Goal: Transaction & Acquisition: Purchase product/service

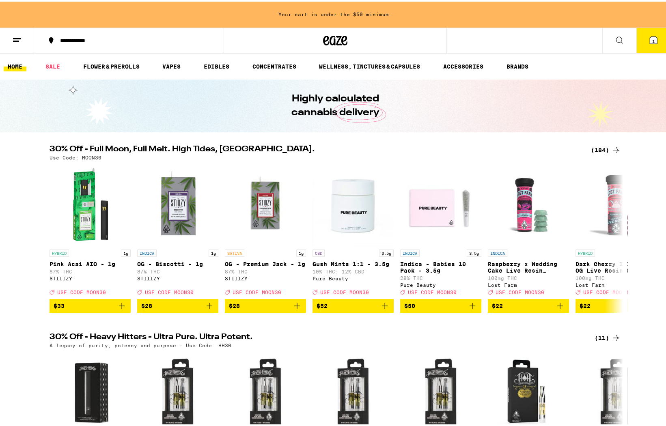
click at [653, 40] on span "1" at bounding box center [654, 39] width 2 height 5
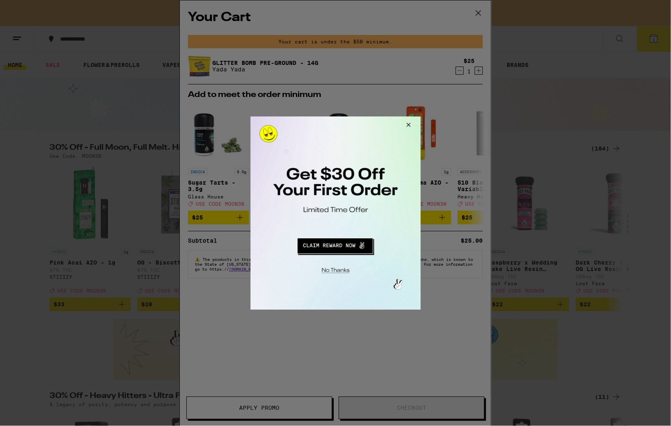
click at [413, 123] on button "Close Modal" at bounding box center [407, 126] width 22 height 19
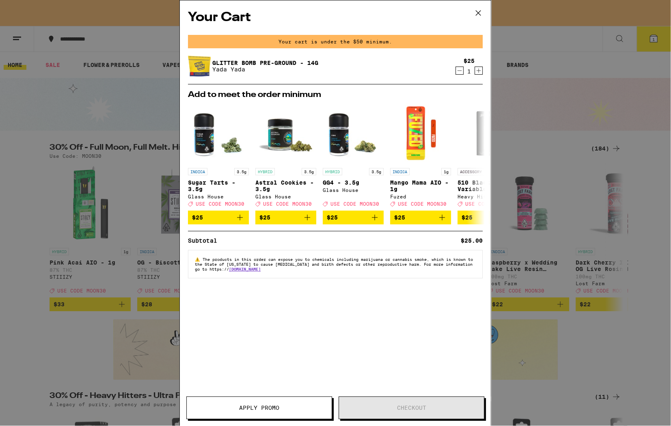
click at [480, 15] on icon at bounding box center [478, 13] width 5 height 5
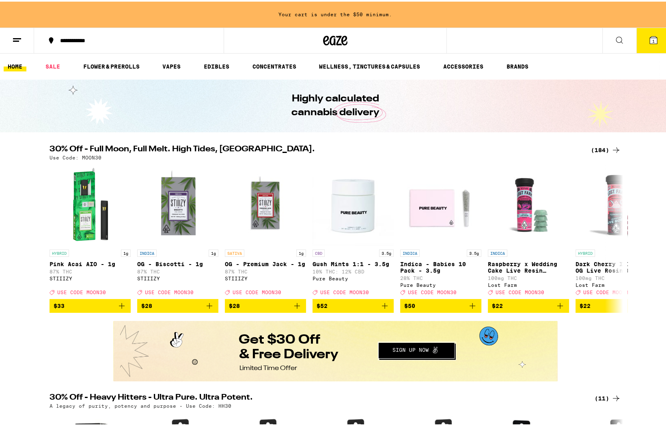
click at [13, 41] on icon at bounding box center [17, 39] width 10 height 10
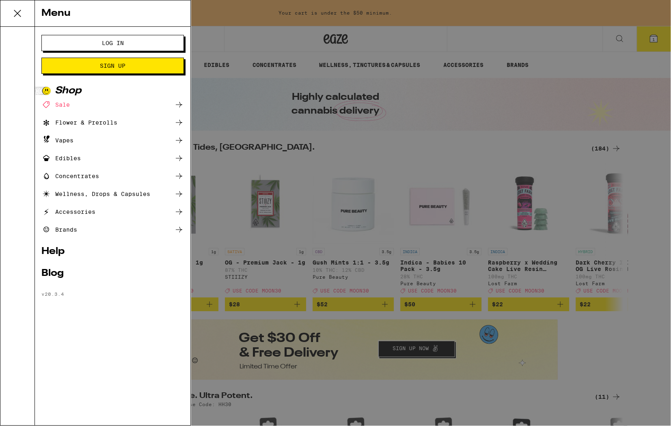
click at [71, 44] on button "Log In" at bounding box center [112, 43] width 143 height 16
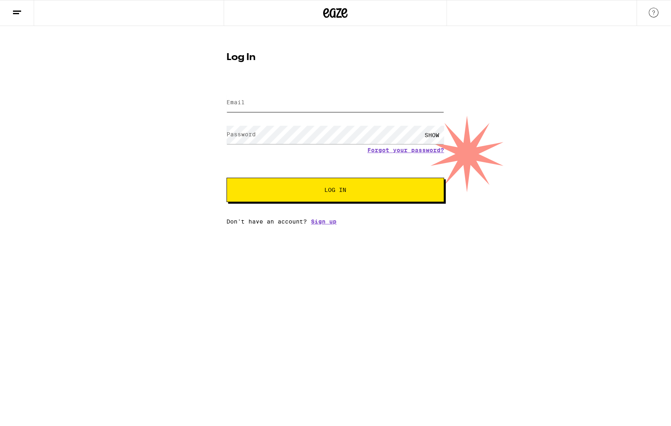
type input "[EMAIL_ADDRESS][DOMAIN_NAME]"
click at [333, 190] on span "Log In" at bounding box center [335, 190] width 22 height 6
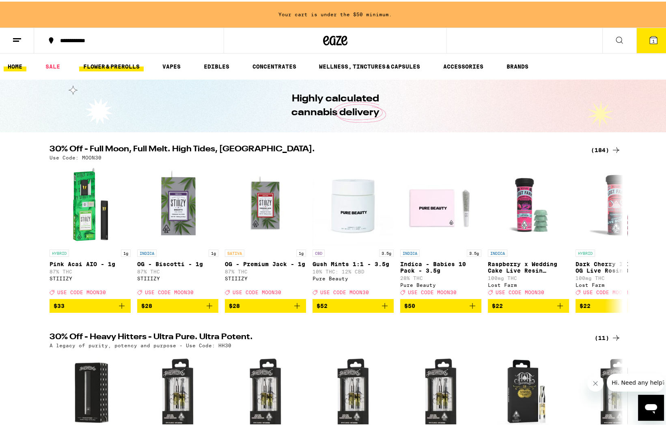
click at [99, 63] on link "FLOWER & PREROLLS" at bounding box center [111, 65] width 65 height 10
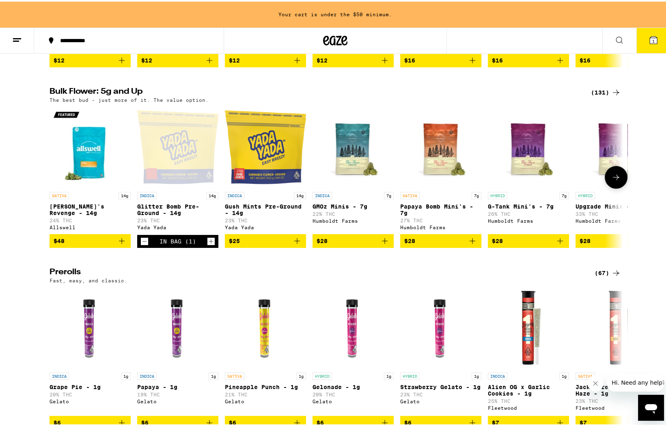
scroll to position [240, 0]
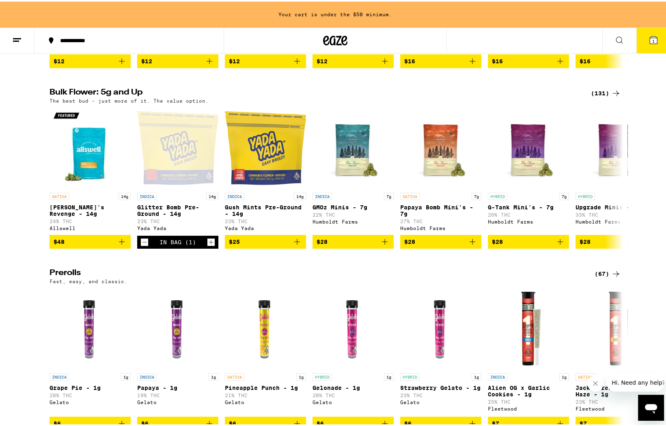
click at [604, 97] on div "(131)" at bounding box center [606, 92] width 30 height 10
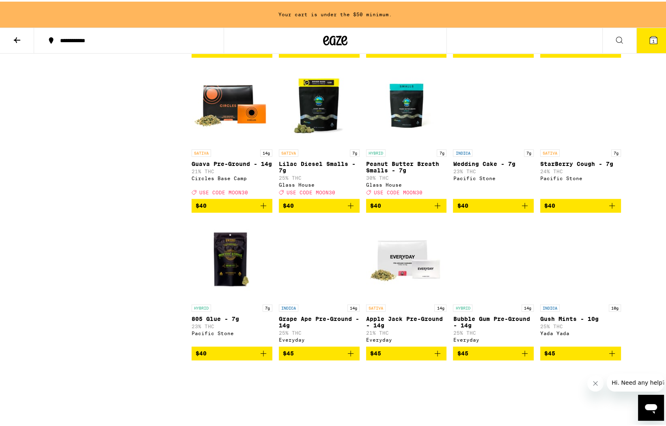
scroll to position [968, 0]
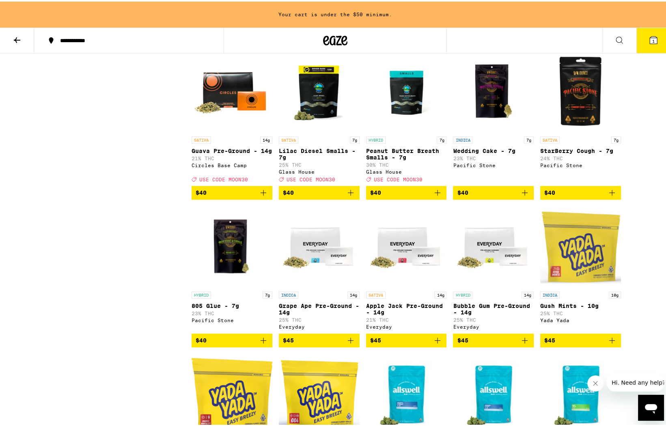
click at [237, 104] on img "Open page for Guava Pre-Ground - 14g from Circles Base Camp" at bounding box center [232, 90] width 81 height 81
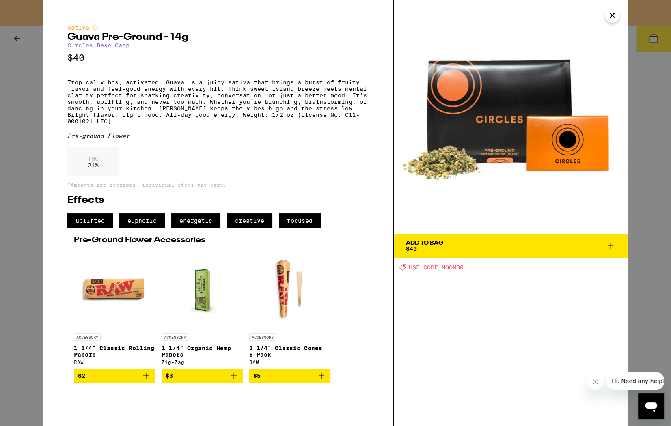
click at [608, 14] on icon "Close" at bounding box center [612, 15] width 10 height 12
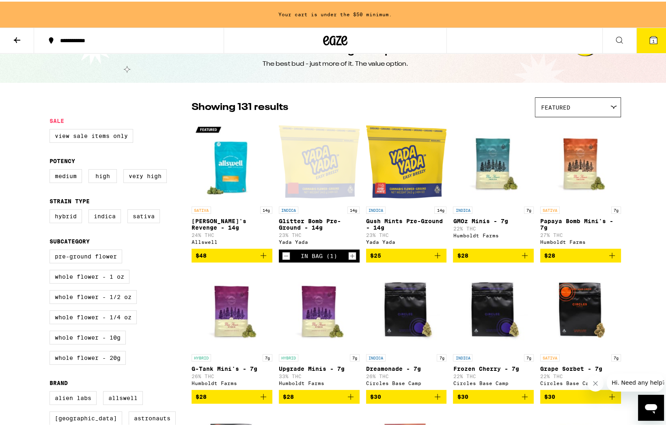
scroll to position [35, 0]
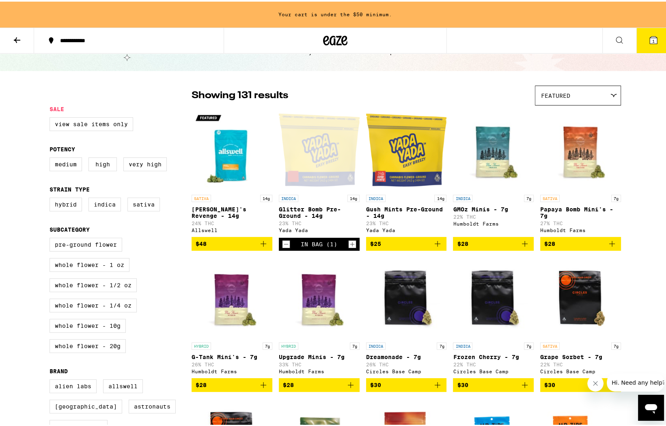
click at [612, 89] on div "Featured" at bounding box center [578, 93] width 85 height 19
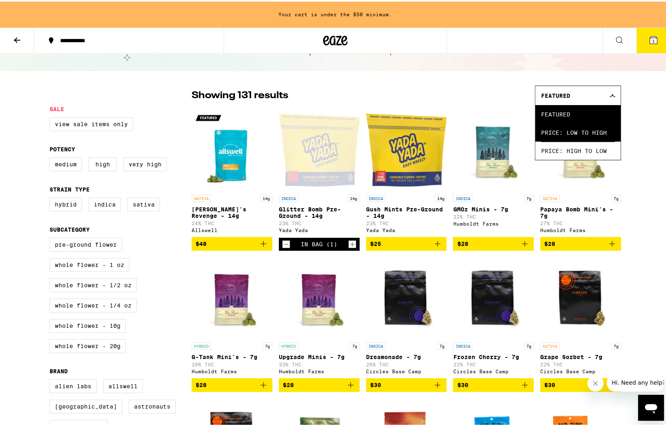
click at [593, 125] on span "Price: Low to High" at bounding box center [578, 131] width 74 height 18
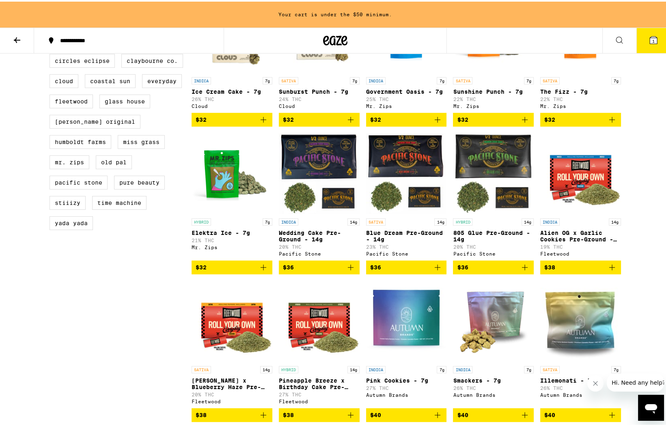
scroll to position [442, 0]
click at [435, 269] on icon "Add to bag" at bounding box center [438, 266] width 6 height 6
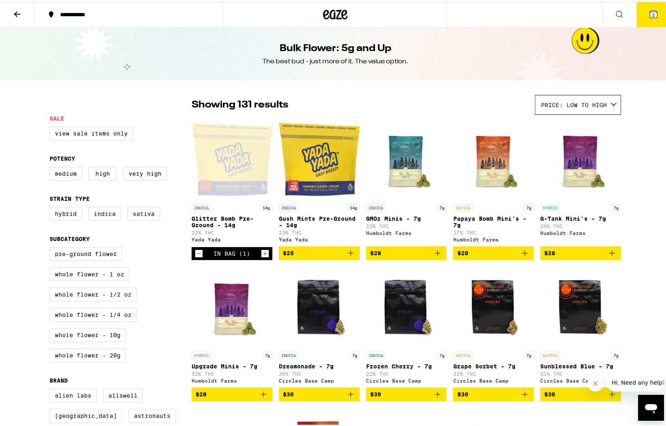
scroll to position [0, 0]
click at [657, 16] on button "2" at bounding box center [654, 12] width 34 height 25
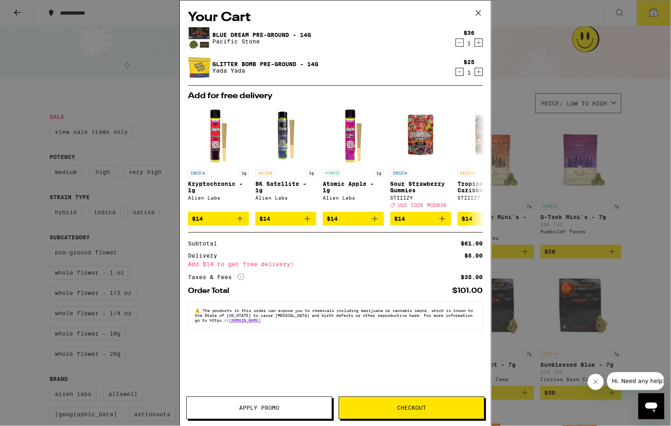
click at [479, 10] on icon at bounding box center [478, 13] width 12 height 12
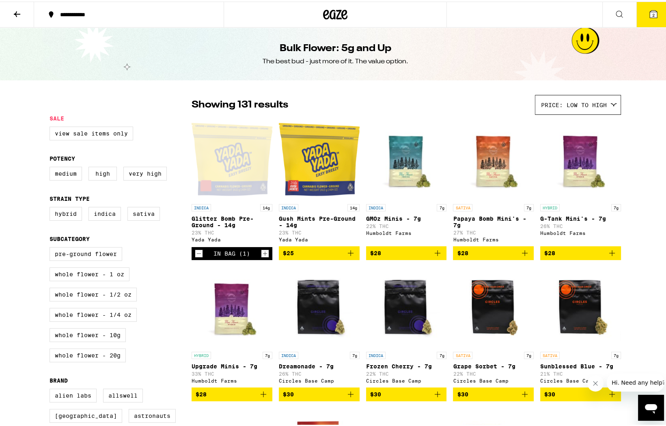
click at [652, 15] on icon at bounding box center [653, 12] width 7 height 7
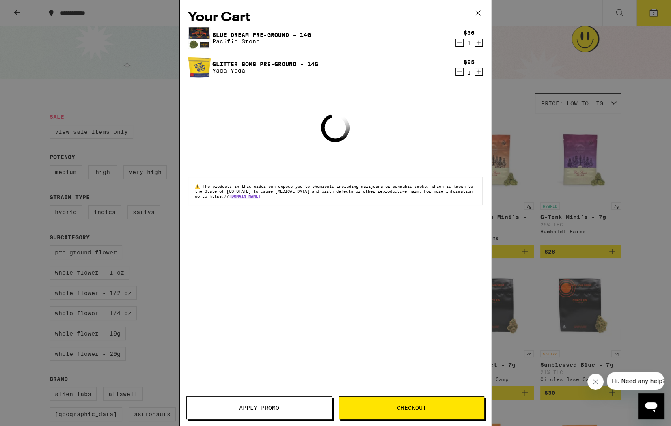
click at [455, 42] on div "$36 1" at bounding box center [467, 38] width 30 height 17
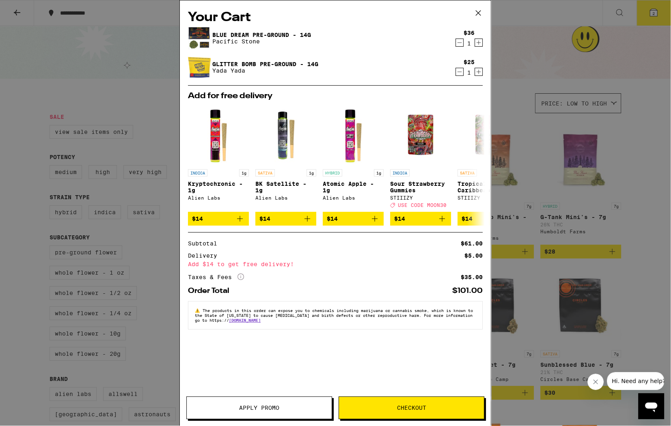
click at [458, 44] on icon "Decrement" at bounding box center [459, 43] width 7 height 10
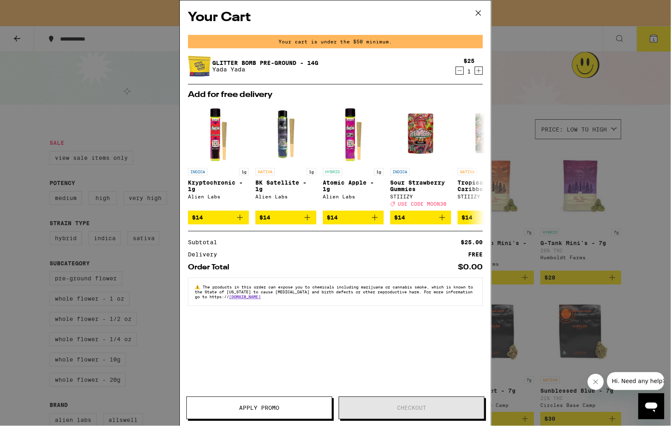
click at [460, 67] on icon "Decrement" at bounding box center [459, 71] width 7 height 10
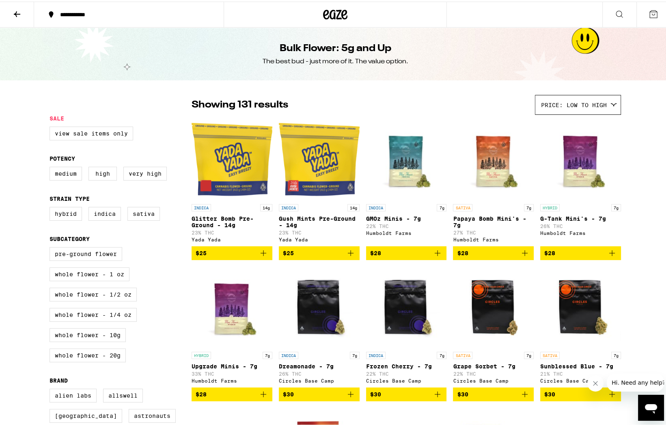
click at [17, 15] on icon at bounding box center [17, 13] width 10 height 10
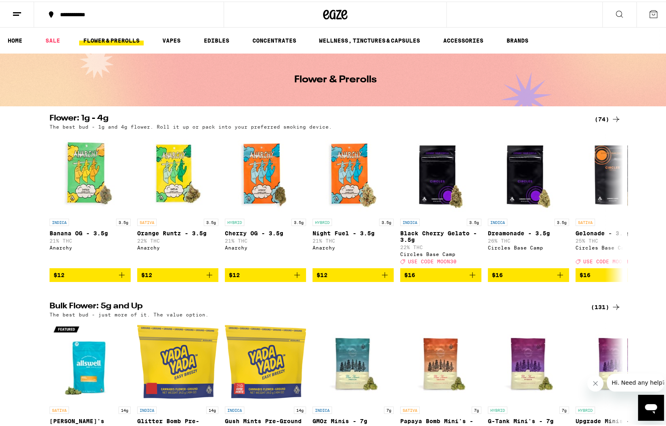
click at [18, 13] on line at bounding box center [16, 13] width 6 height 0
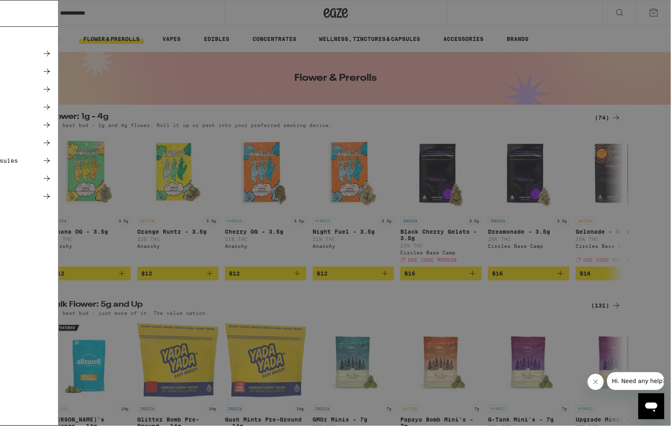
click at [67, 305] on link "Logout" at bounding box center [112, 306] width 143 height 10
